Goal: Transaction & Acquisition: Purchase product/service

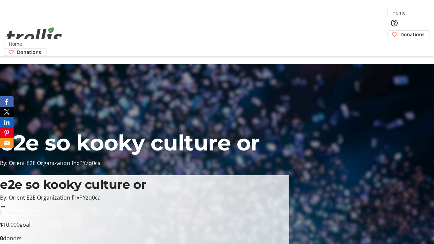
click at [400, 31] on span "Donations" at bounding box center [412, 34] width 24 height 7
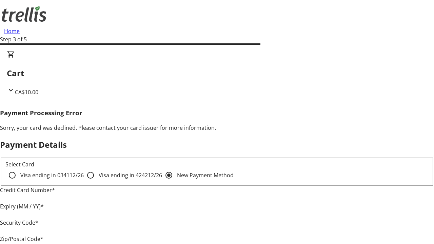
click at [84, 181] on input "Visa ending in 4242 12/26" at bounding box center [91, 176] width 14 height 14
radio input "true"
